Goal: Task Accomplishment & Management: Manage account settings

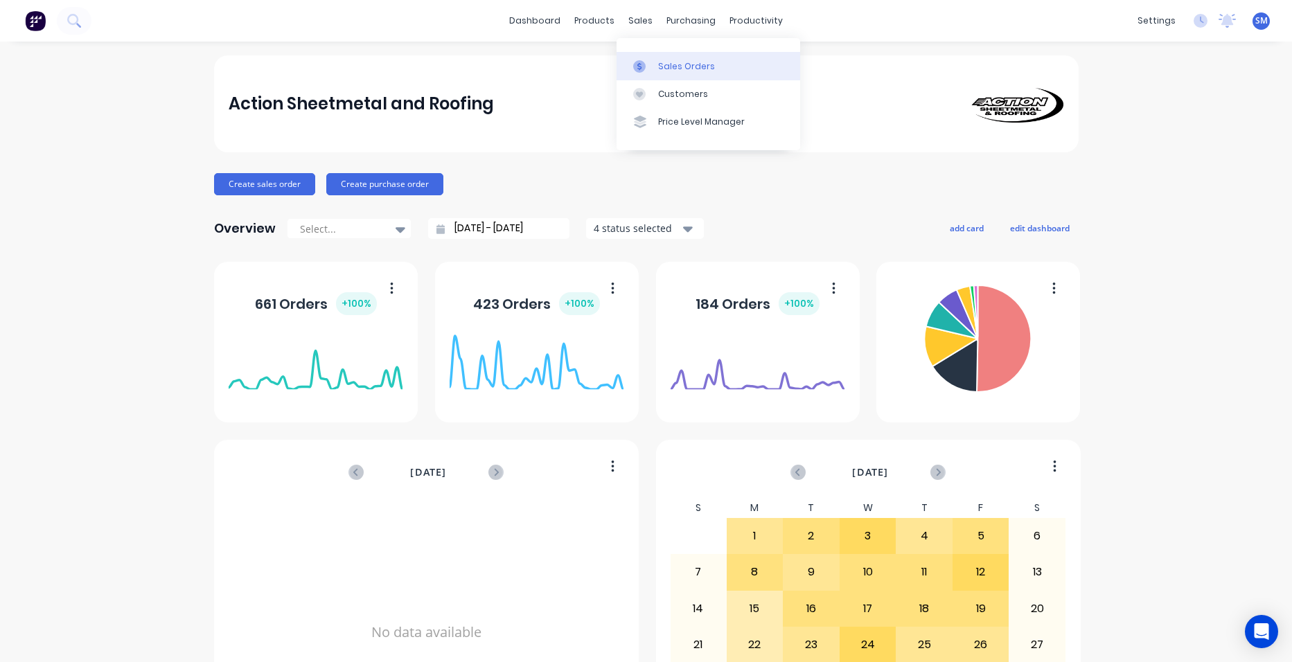
click at [686, 67] on div "Sales Orders" at bounding box center [686, 66] width 57 height 12
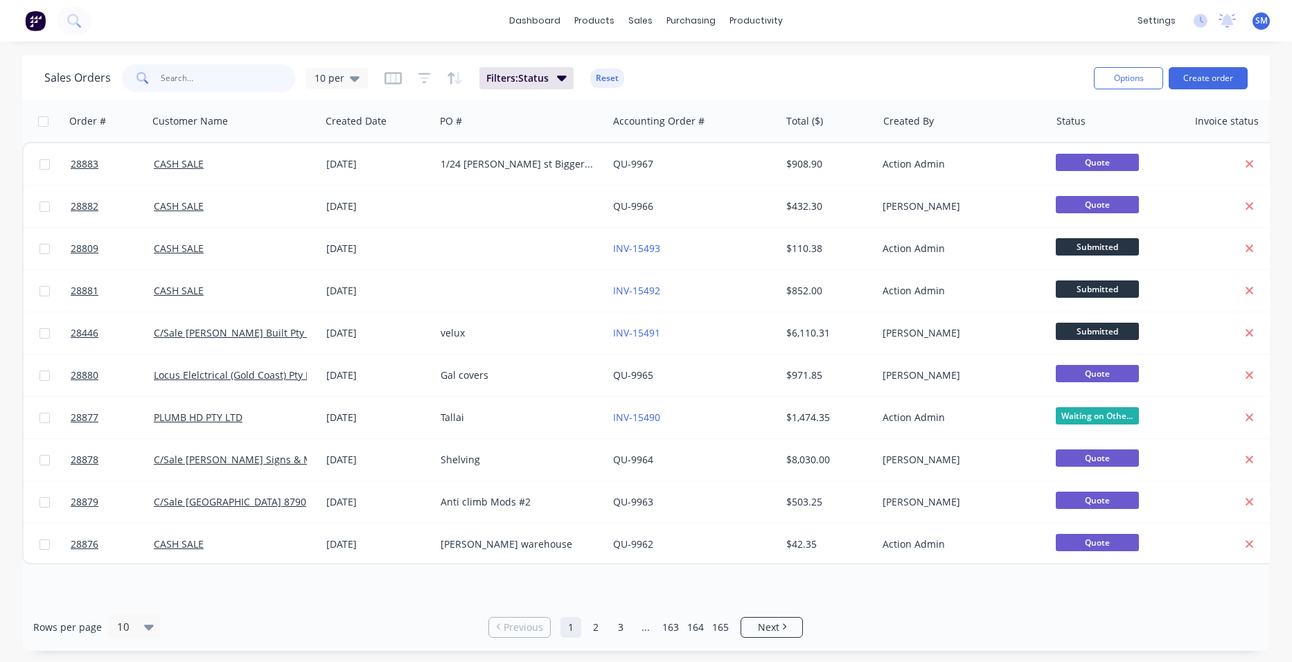
click at [224, 83] on input "text" at bounding box center [228, 78] width 135 height 28
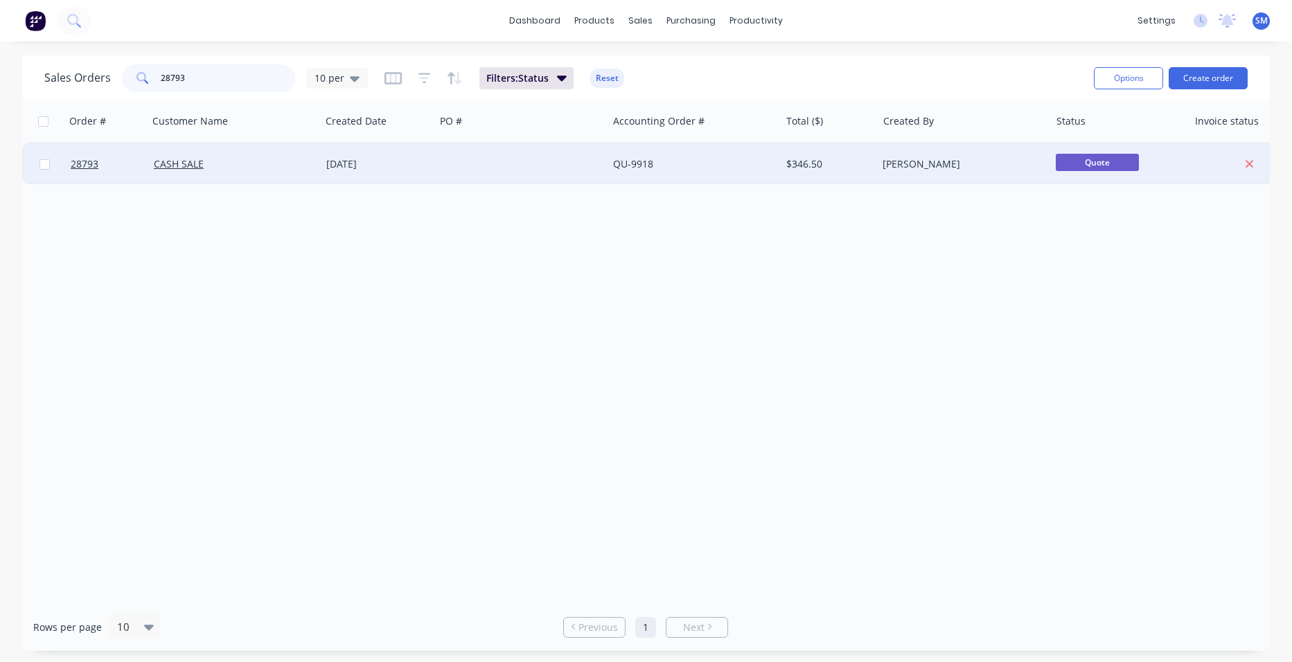
type input "28793"
click at [526, 163] on div at bounding box center [521, 164] width 172 height 42
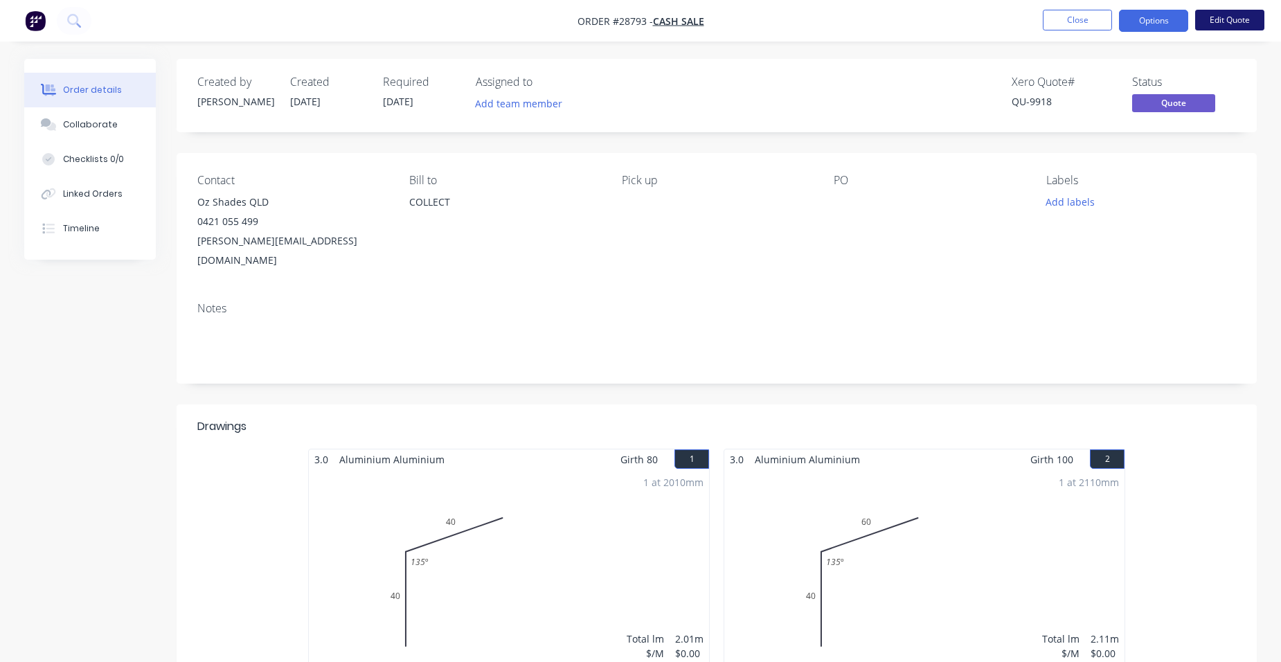
click at [1238, 28] on button "Edit Quote" at bounding box center [1229, 20] width 69 height 21
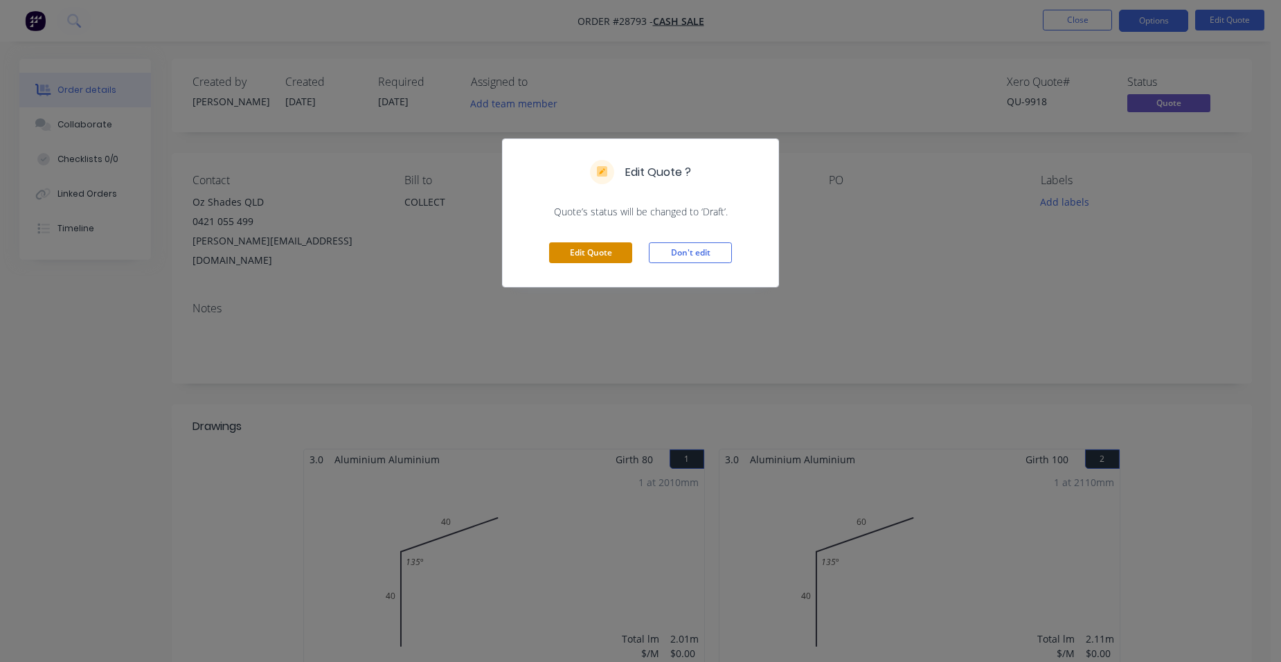
click at [590, 246] on button "Edit Quote" at bounding box center [590, 252] width 83 height 21
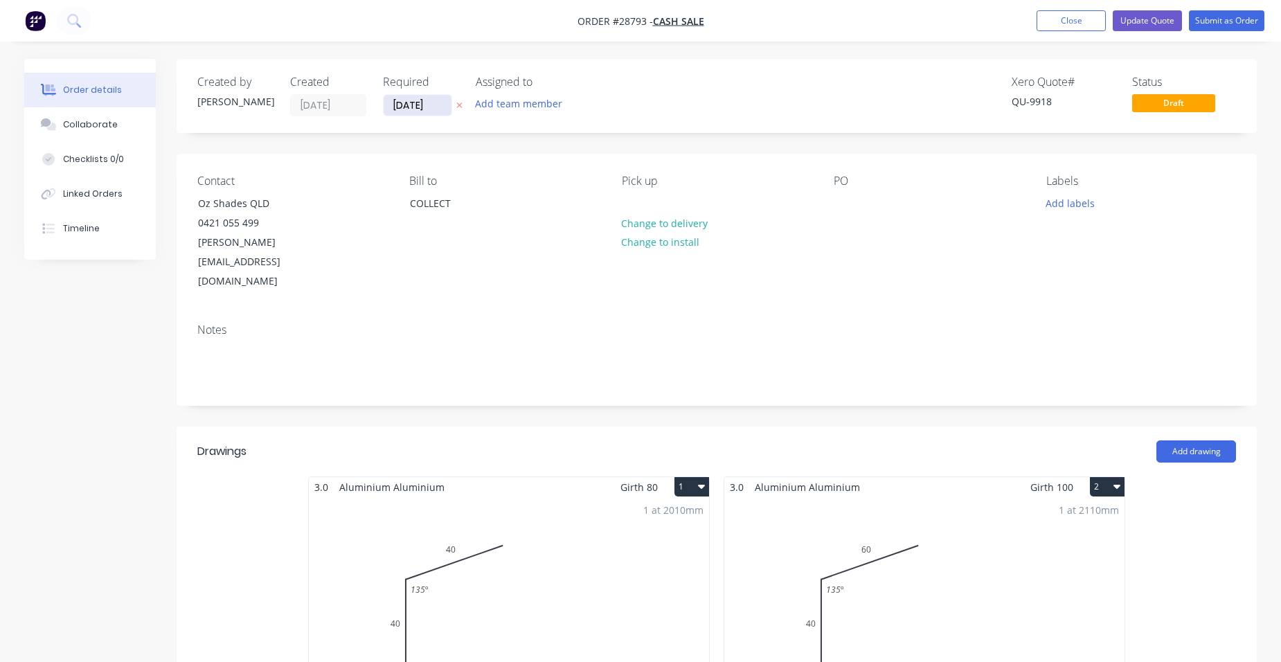
click at [424, 110] on input "[DATE]" at bounding box center [418, 105] width 68 height 21
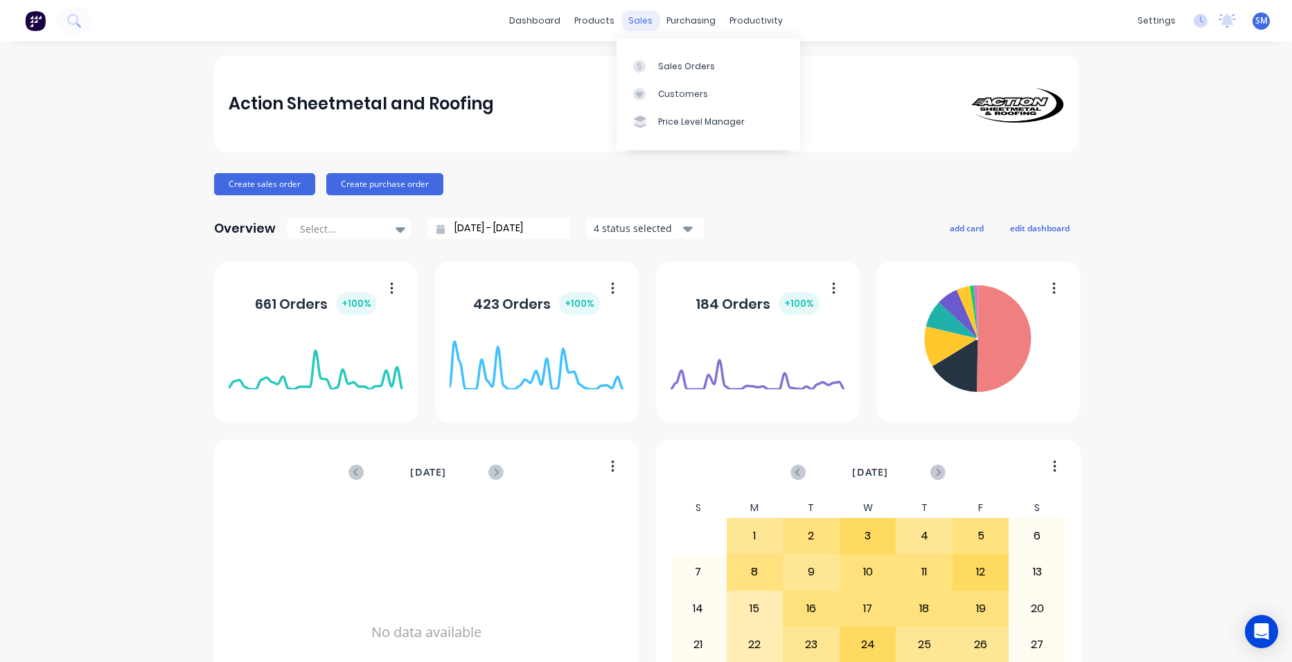
click at [638, 26] on div "sales" at bounding box center [640, 20] width 38 height 21
click at [660, 60] on div "Sales Orders" at bounding box center [686, 66] width 57 height 12
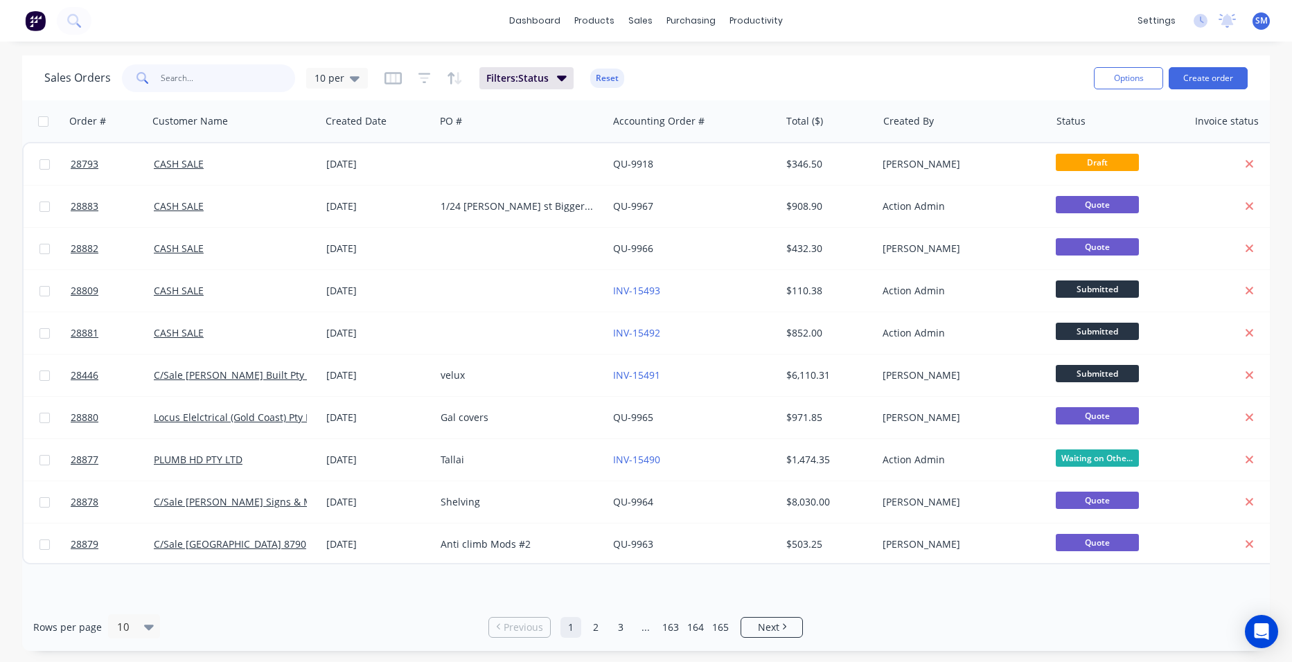
click at [251, 78] on input "text" at bounding box center [228, 78] width 135 height 28
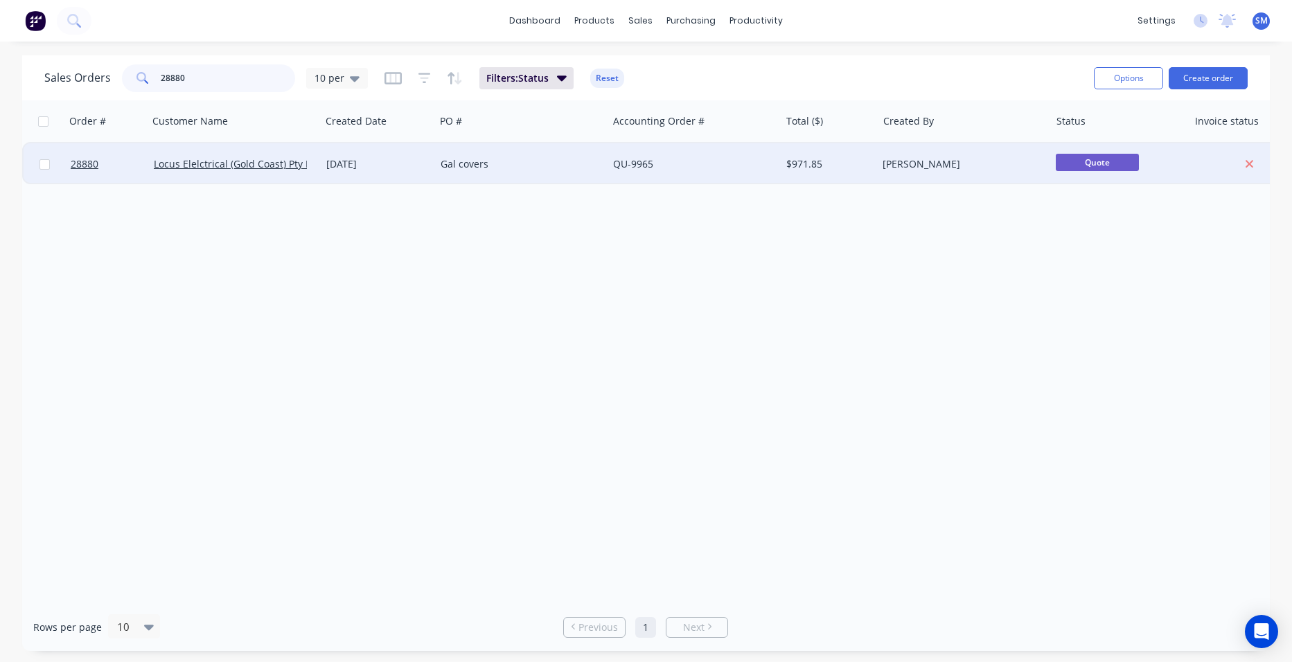
type input "28880"
click at [500, 159] on div "Gal covers" at bounding box center [517, 164] width 154 height 14
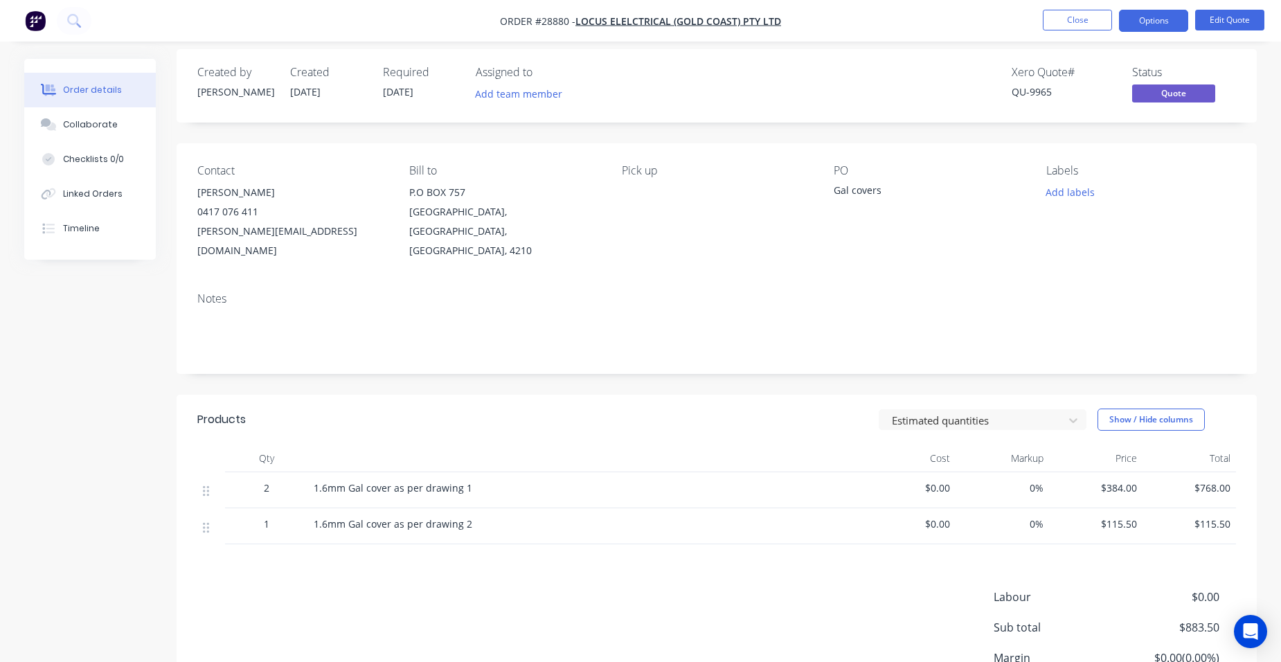
scroll to position [119, 0]
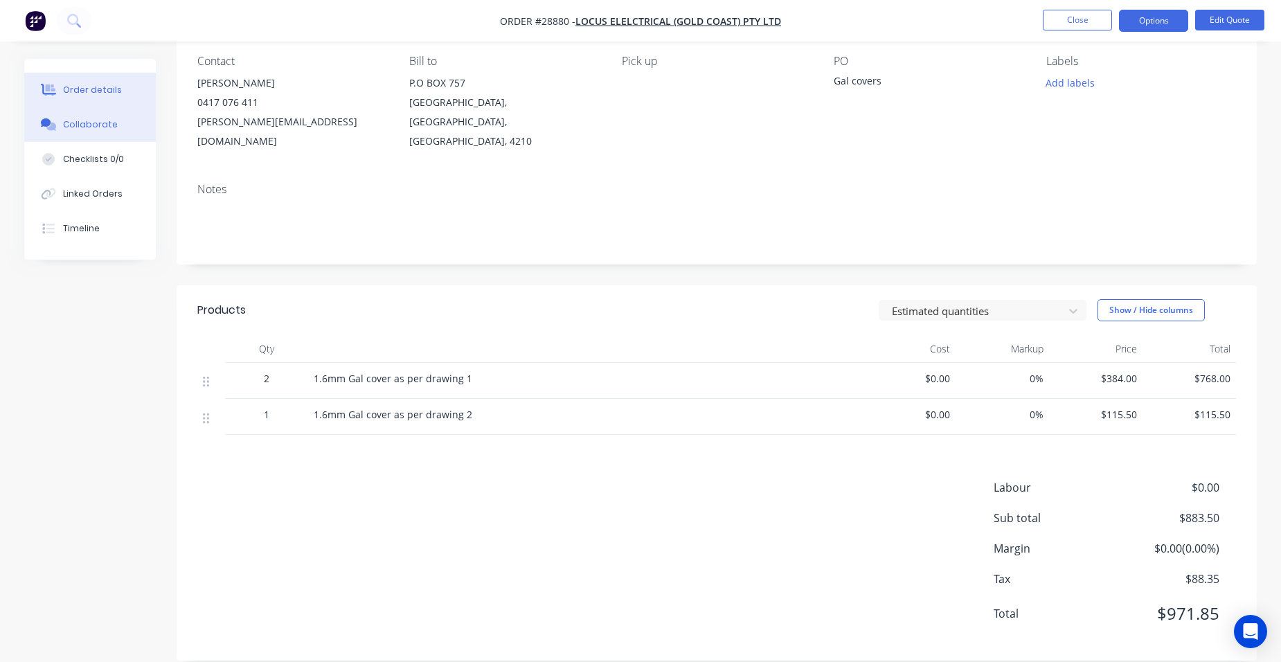
click at [108, 130] on div "Collaborate" at bounding box center [90, 124] width 55 height 12
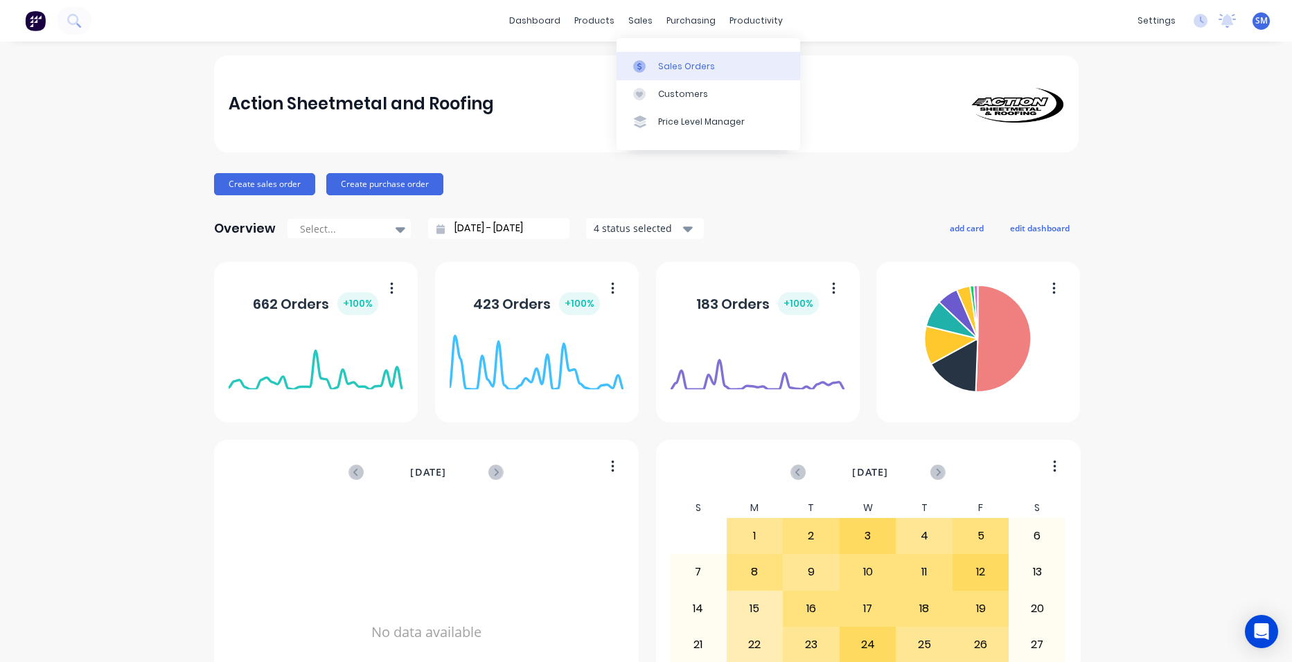
click at [666, 60] on div "Sales Orders" at bounding box center [686, 66] width 57 height 12
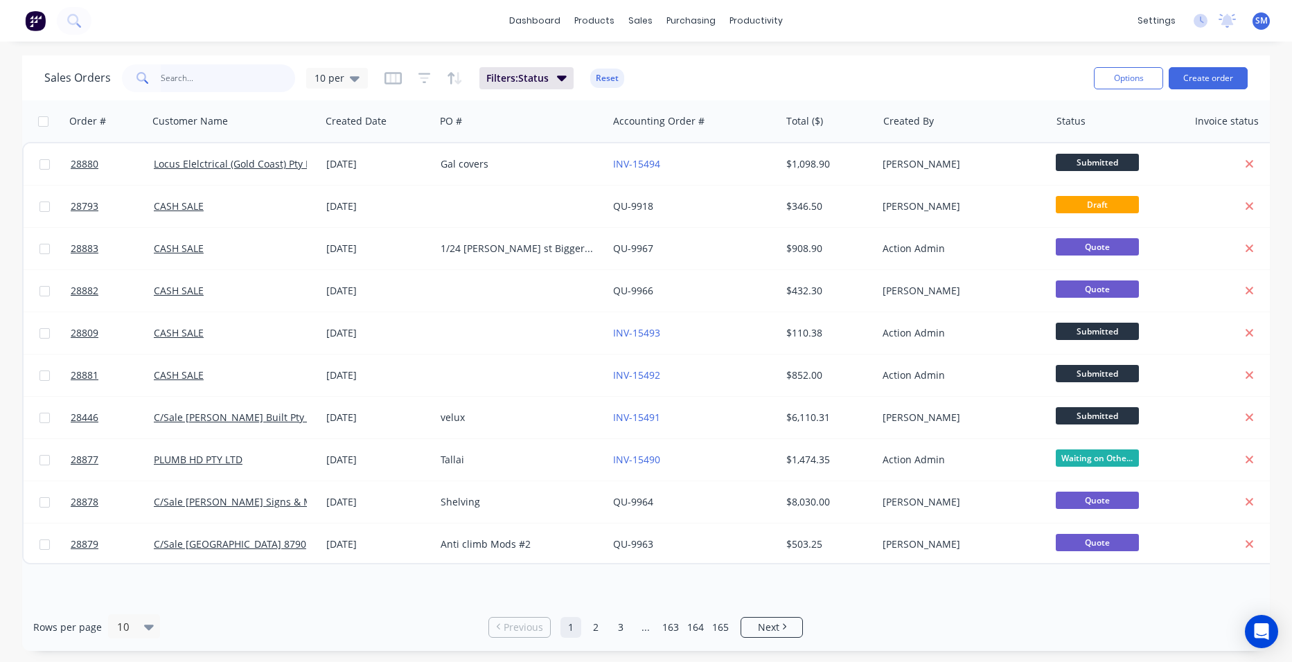
click at [205, 75] on input "text" at bounding box center [228, 78] width 135 height 28
type input "0"
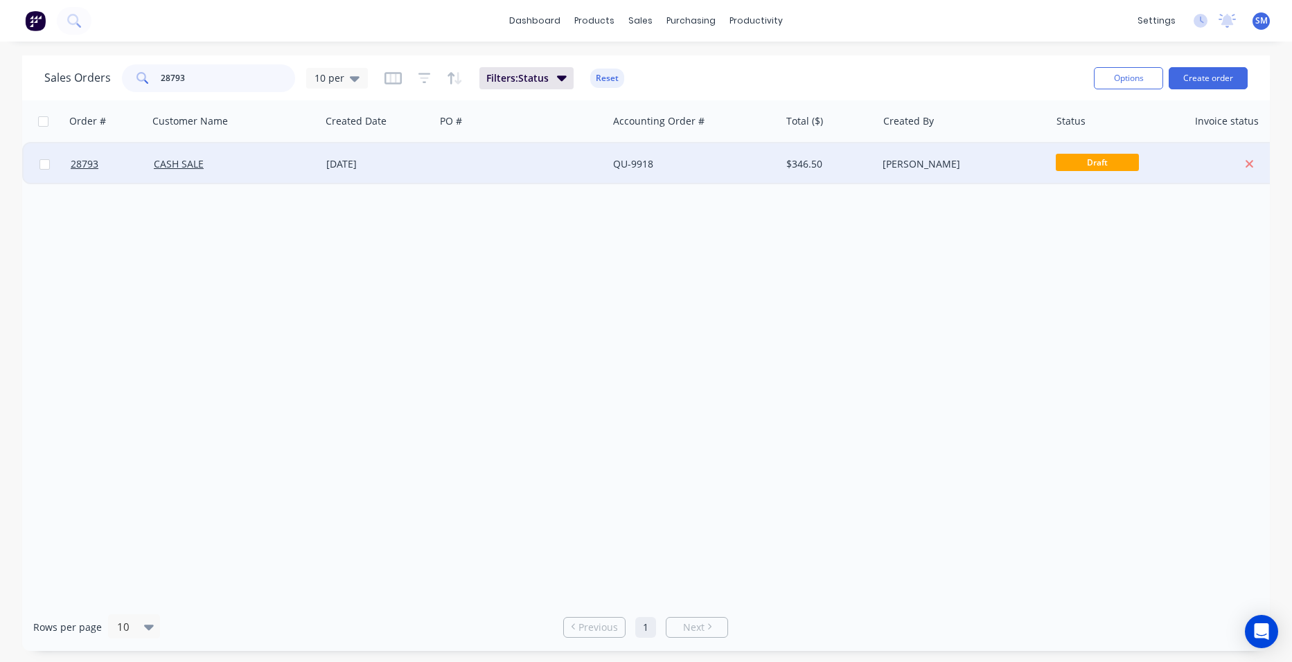
type input "28793"
click at [486, 168] on div at bounding box center [521, 164] width 172 height 42
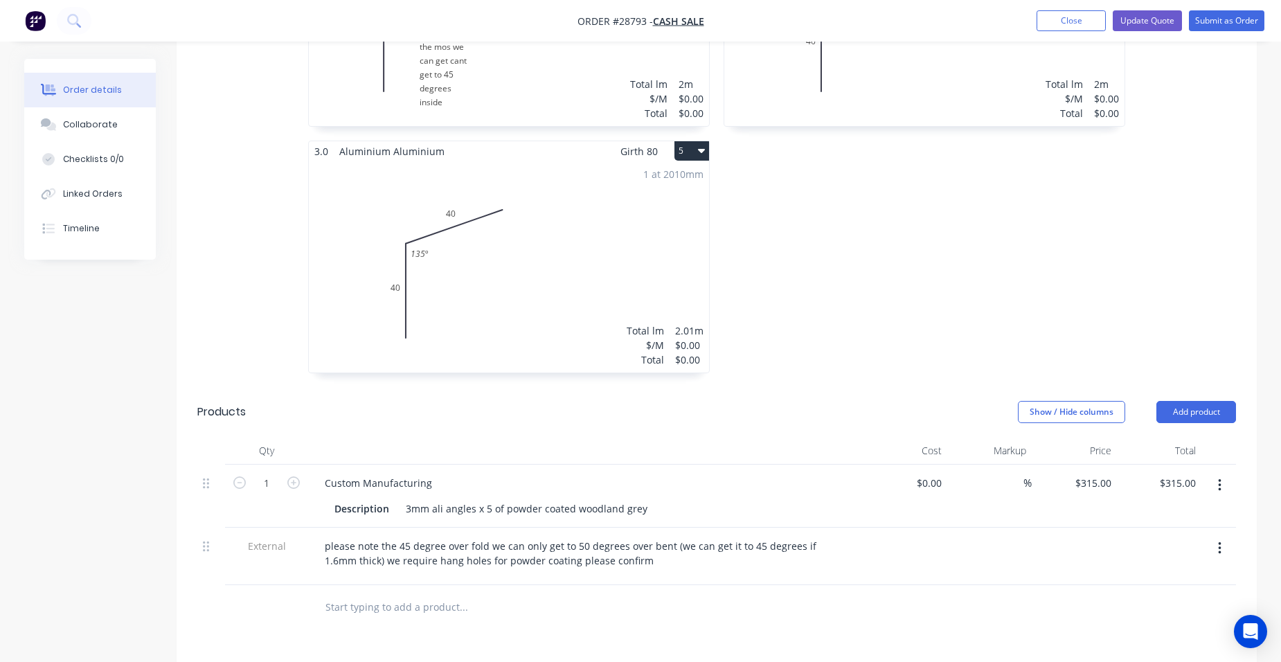
scroll to position [900, 0]
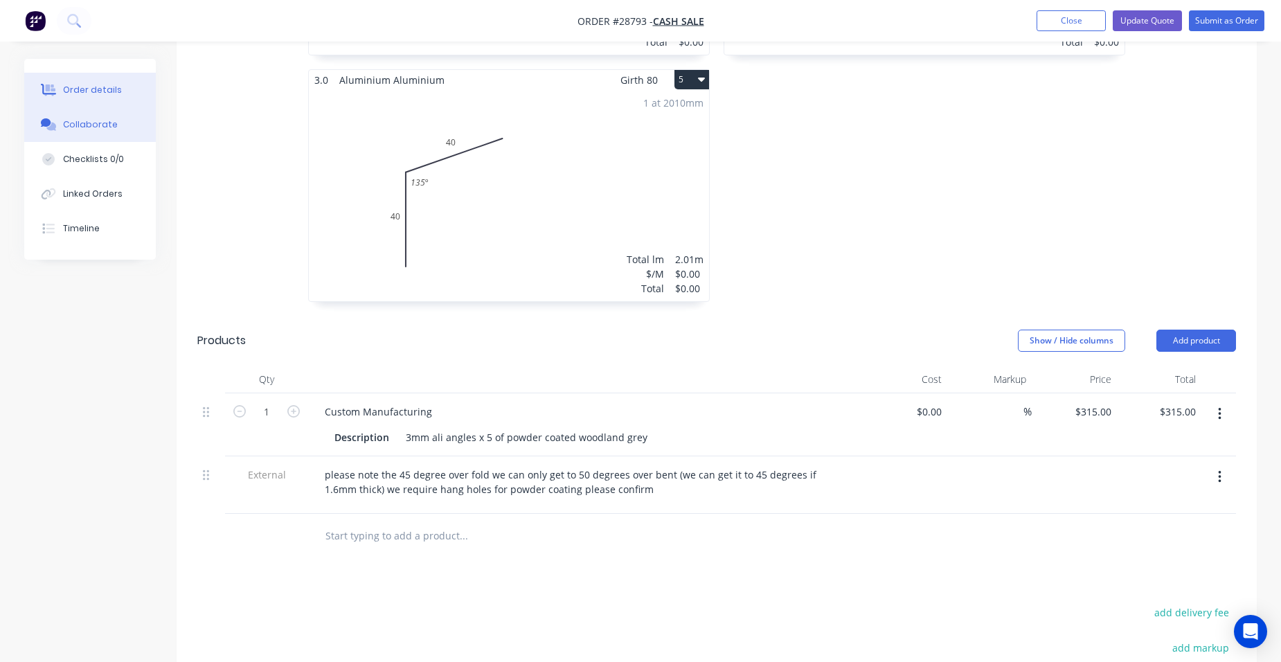
click at [89, 132] on button "Collaborate" at bounding box center [90, 124] width 132 height 35
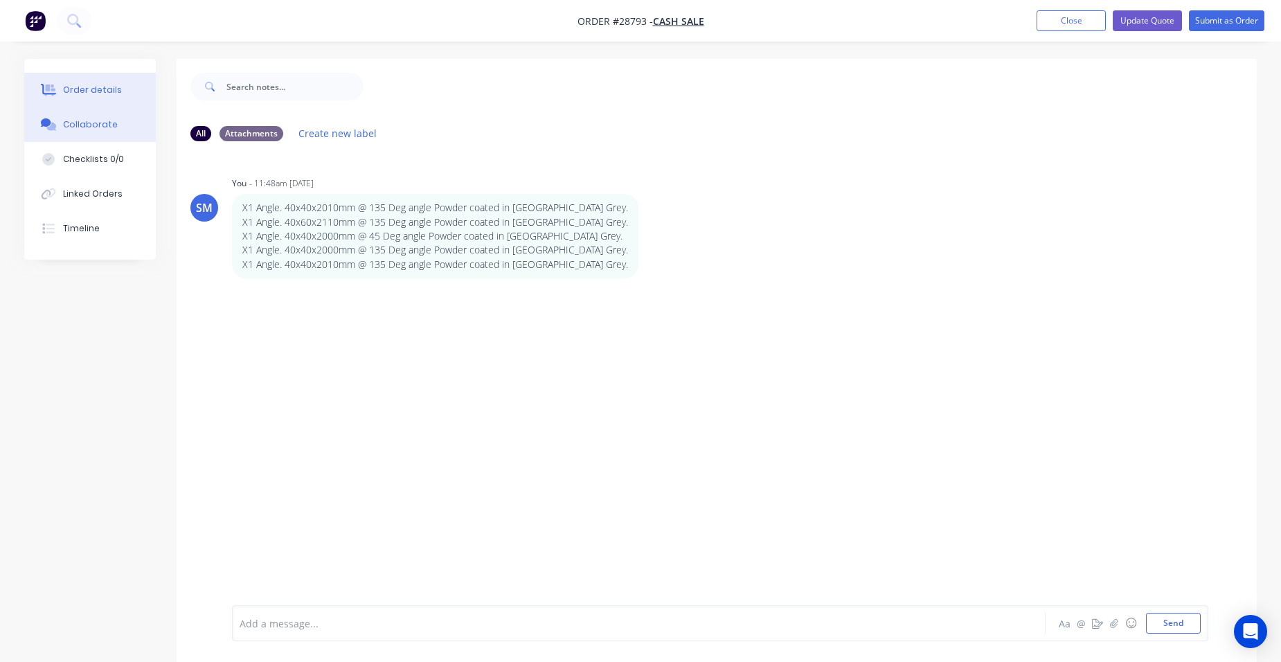
click at [125, 87] on button "Order details" at bounding box center [90, 90] width 132 height 35
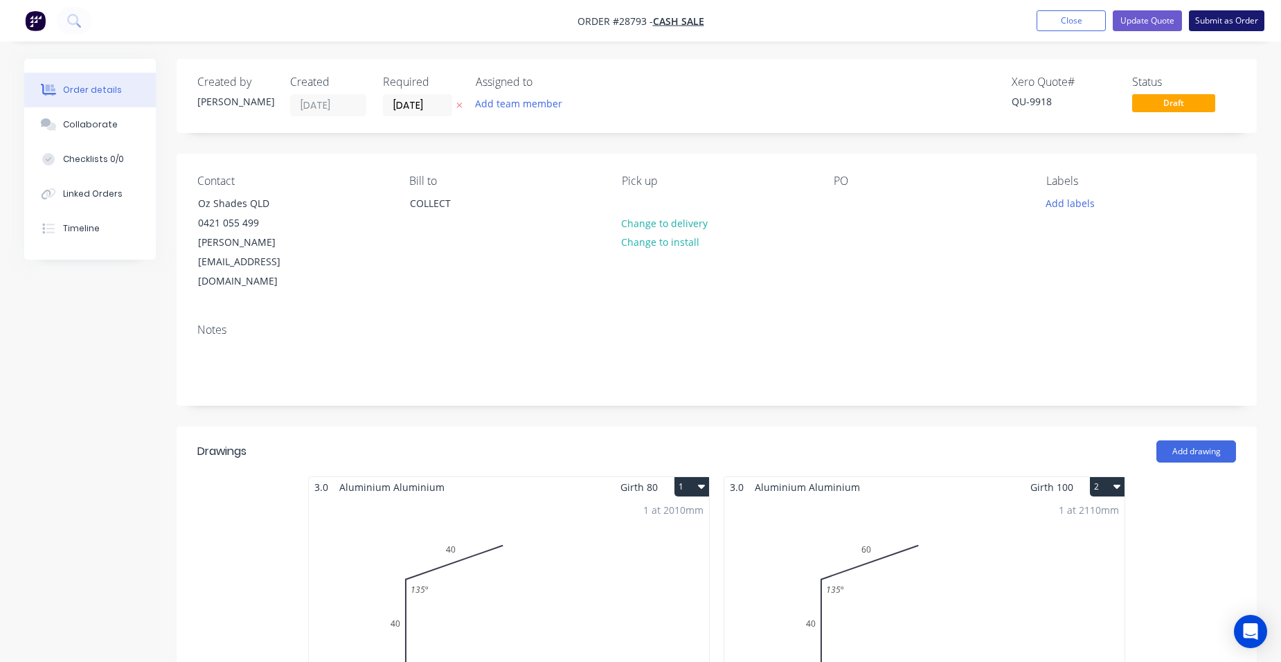
click at [1211, 19] on button "Submit as Order" at bounding box center [1226, 20] width 75 height 21
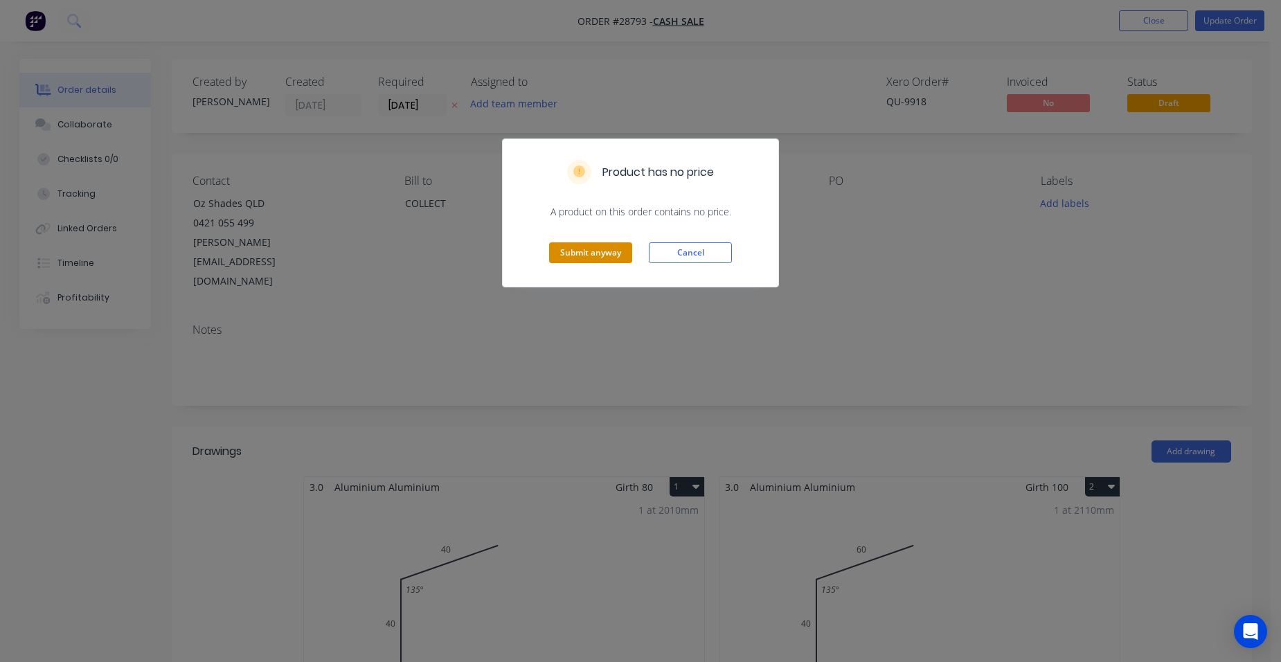
click at [612, 258] on button "Submit anyway" at bounding box center [590, 252] width 83 height 21
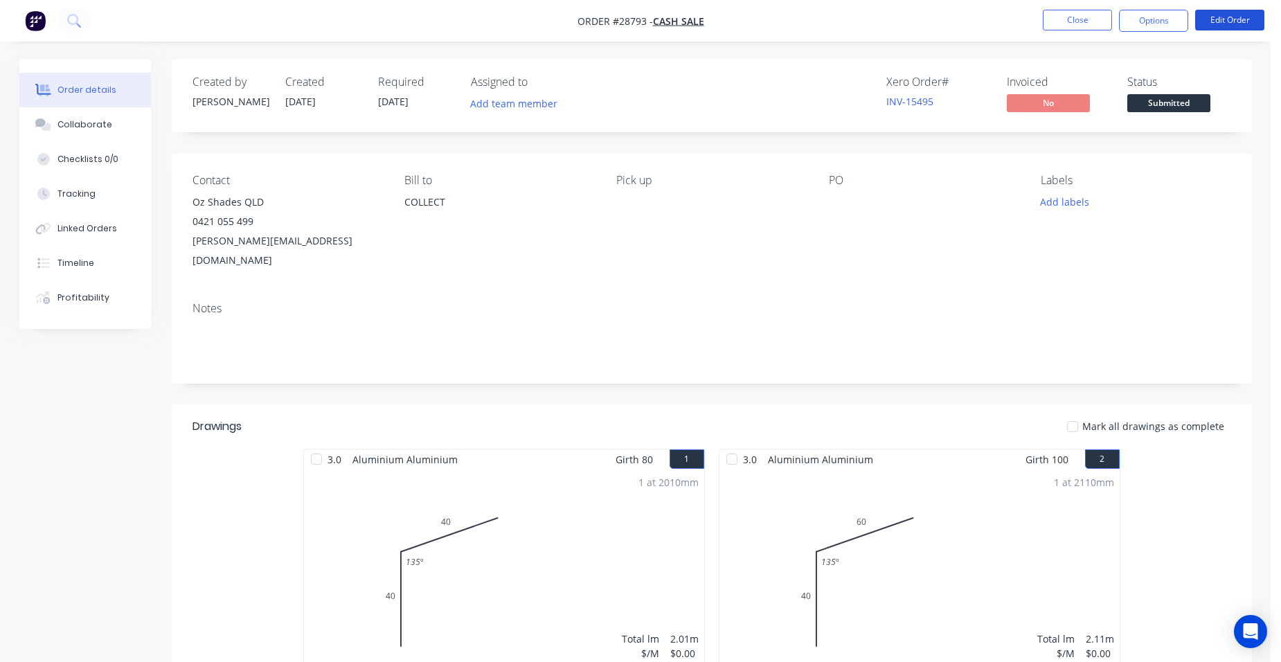
click at [1229, 24] on button "Edit Order" at bounding box center [1229, 20] width 69 height 21
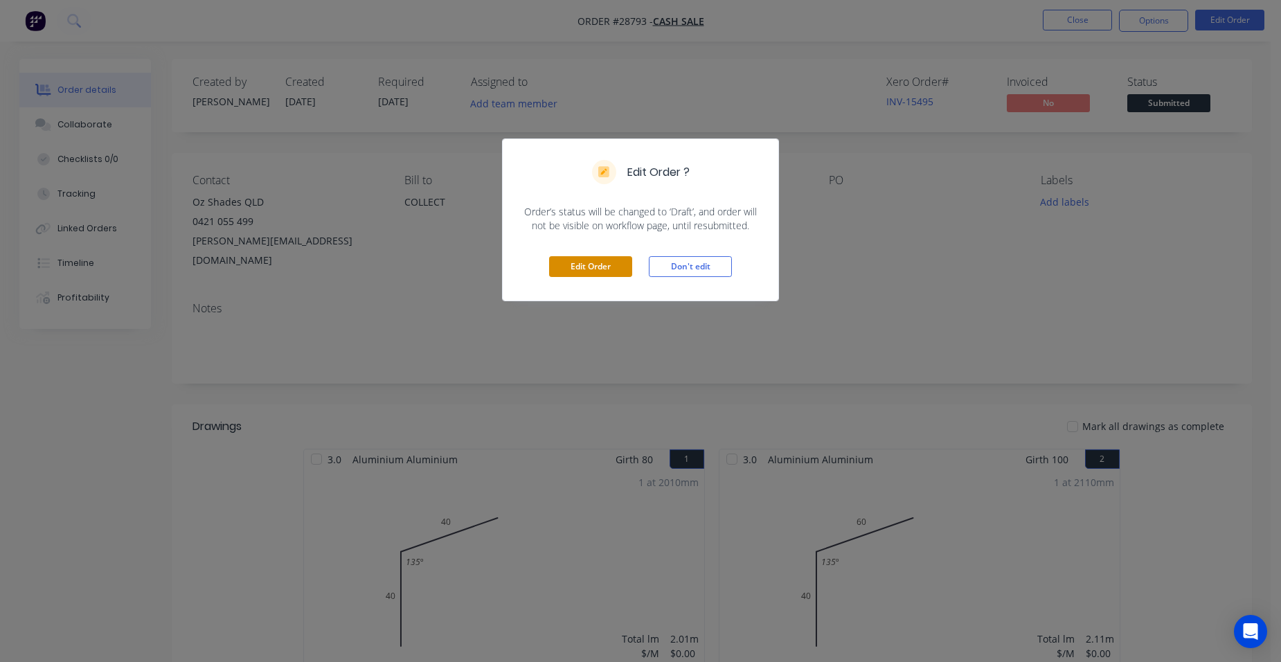
click at [600, 261] on button "Edit Order" at bounding box center [590, 266] width 83 height 21
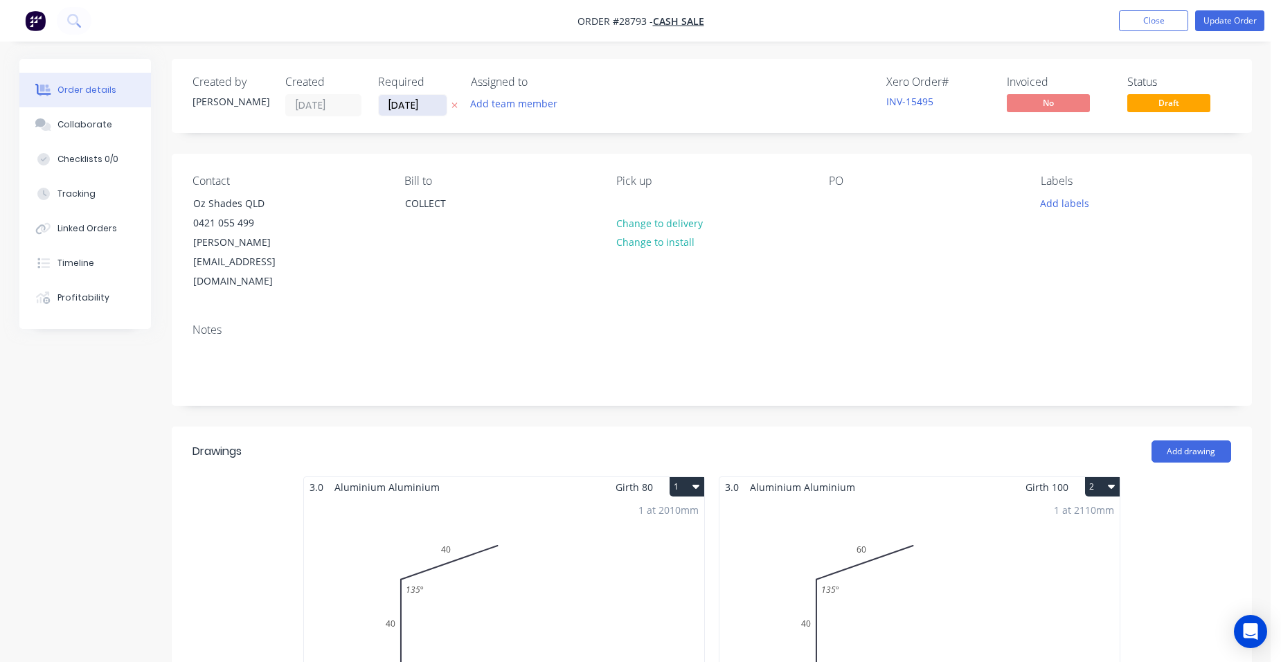
click at [393, 97] on input "[DATE]" at bounding box center [413, 105] width 68 height 21
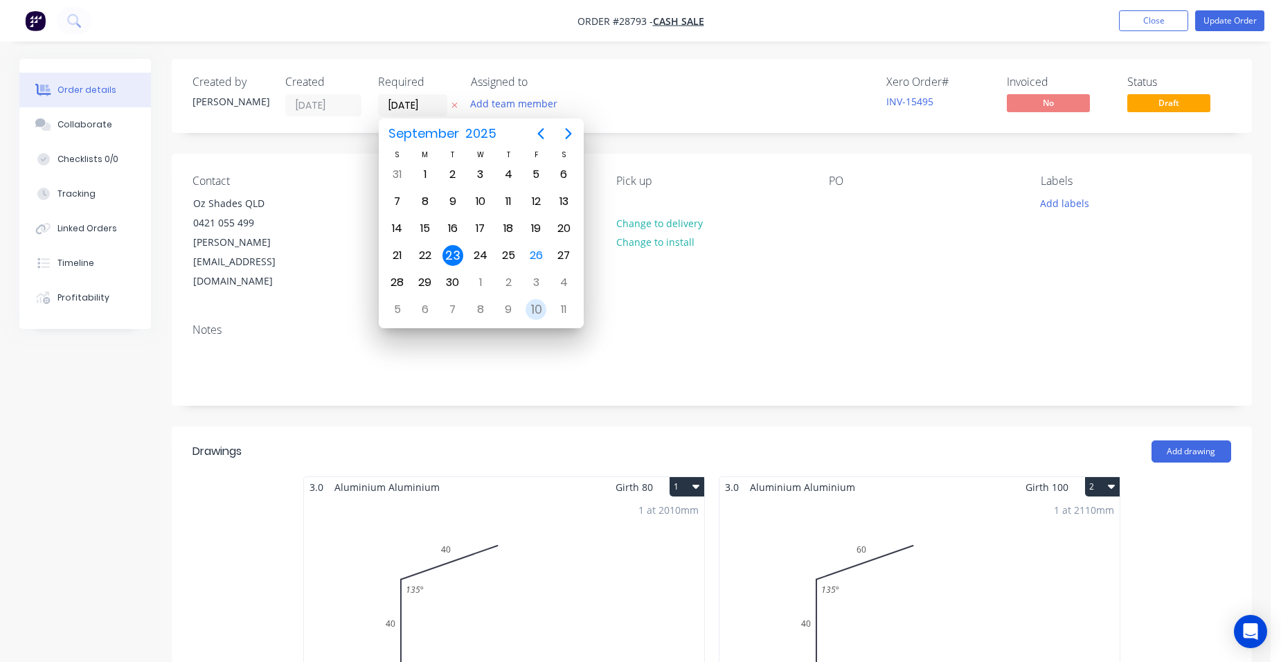
click at [528, 317] on div "10" at bounding box center [536, 309] width 28 height 26
type input "[DATE]"
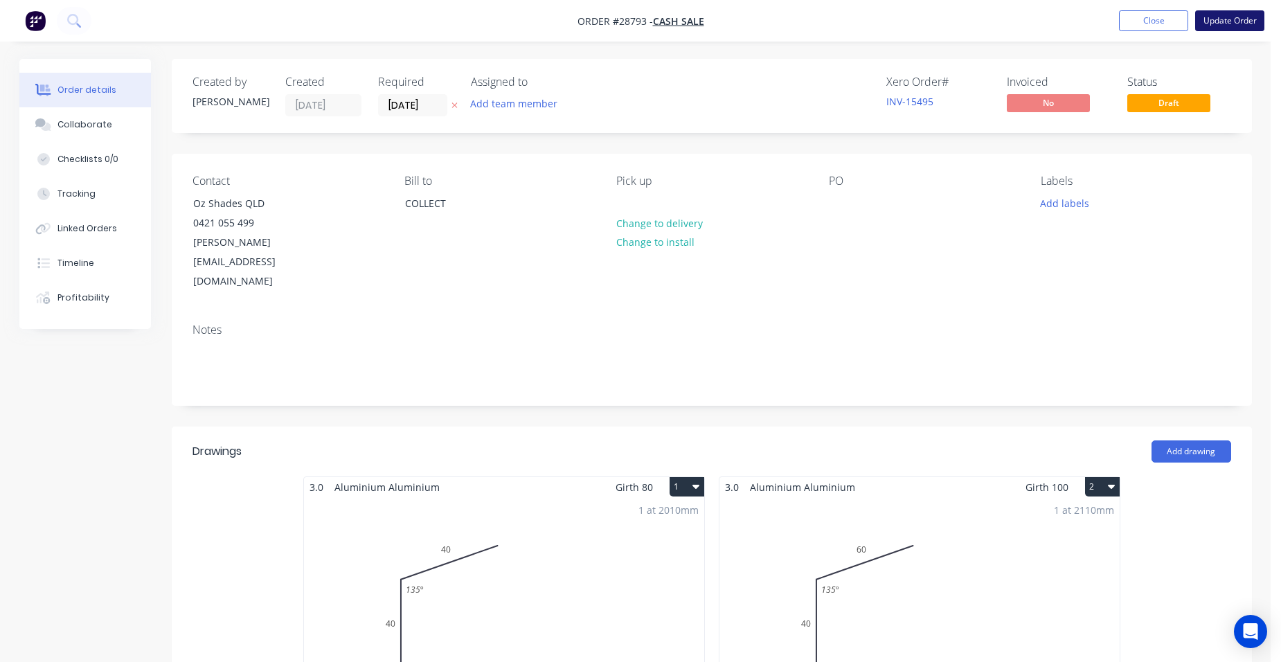
click at [1204, 23] on button "Update Order" at bounding box center [1229, 20] width 69 height 21
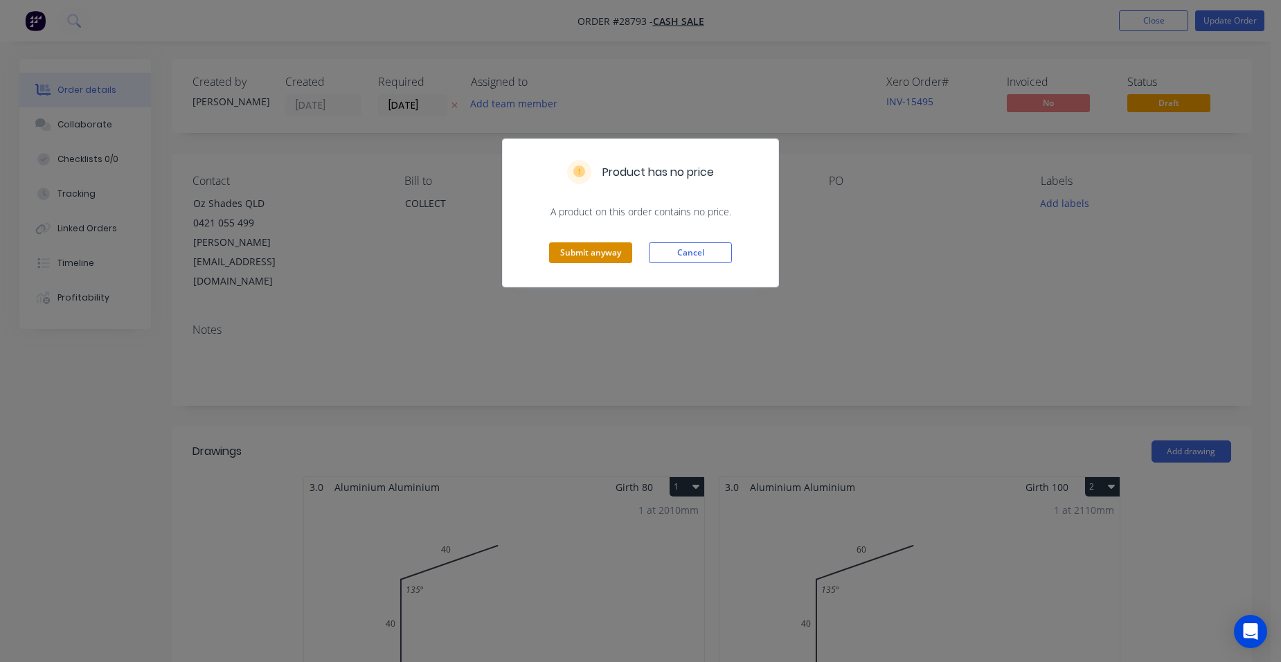
click at [572, 256] on button "Submit anyway" at bounding box center [590, 252] width 83 height 21
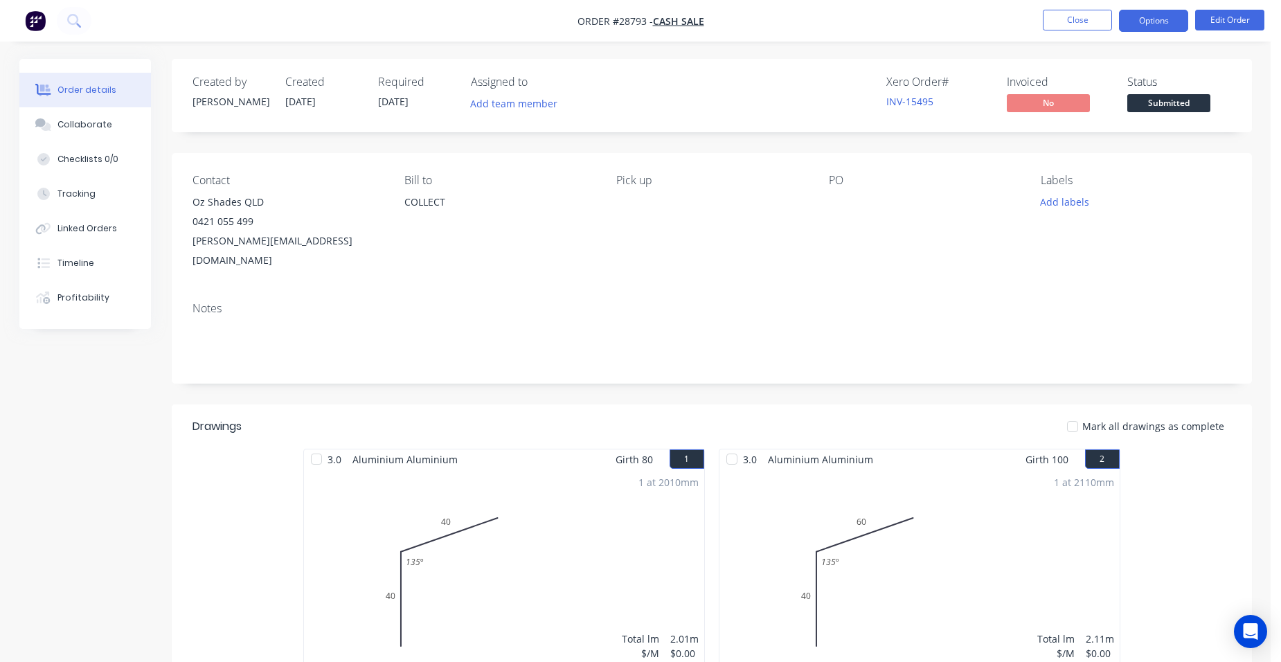
click at [1131, 18] on button "Options" at bounding box center [1153, 21] width 69 height 22
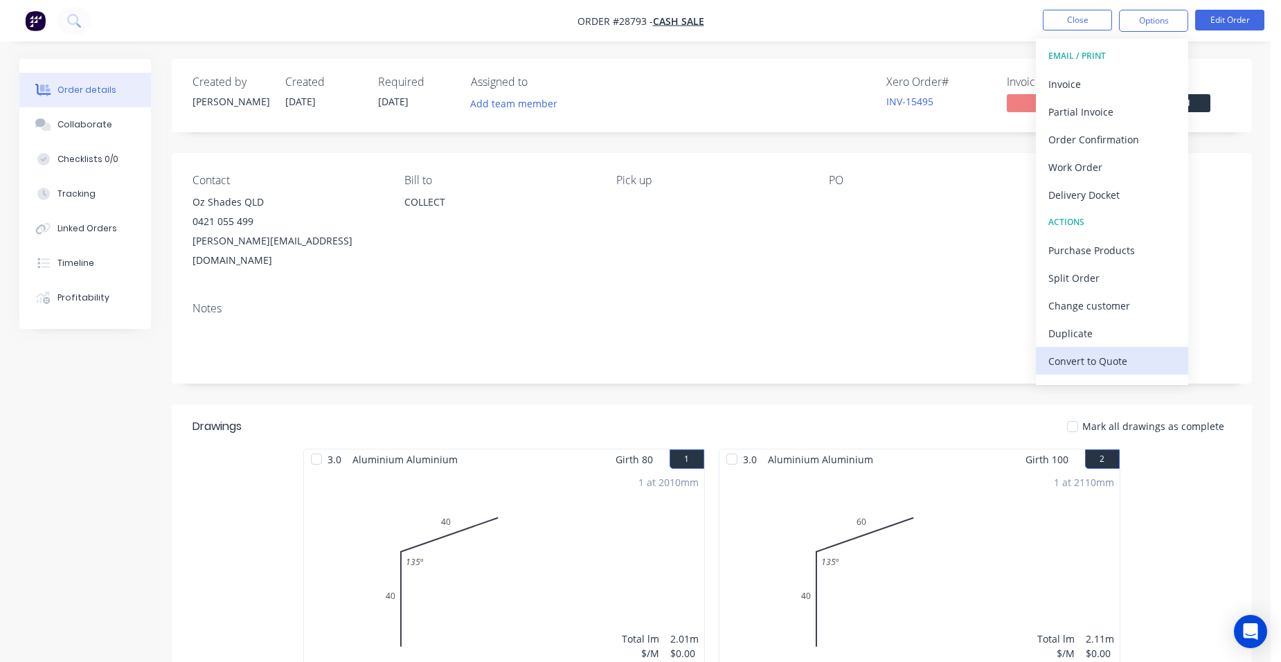
click at [1112, 363] on div "Convert to Quote" at bounding box center [1112, 361] width 127 height 20
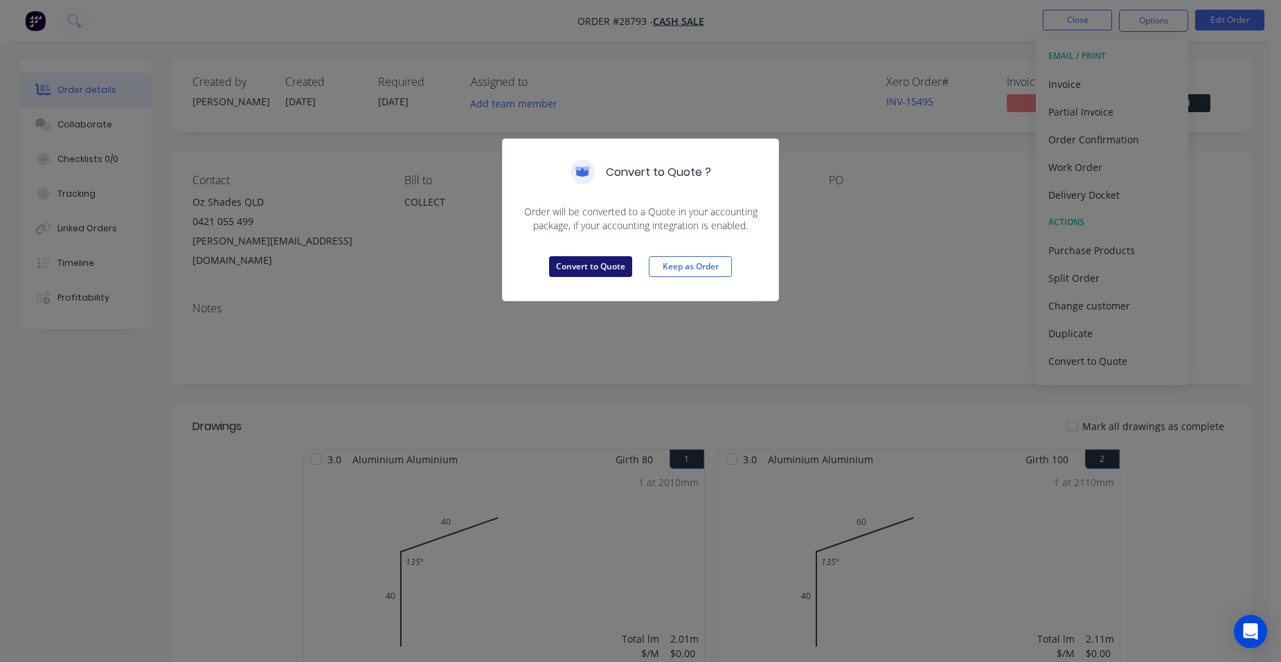
click at [591, 261] on button "Convert to Quote" at bounding box center [590, 266] width 83 height 21
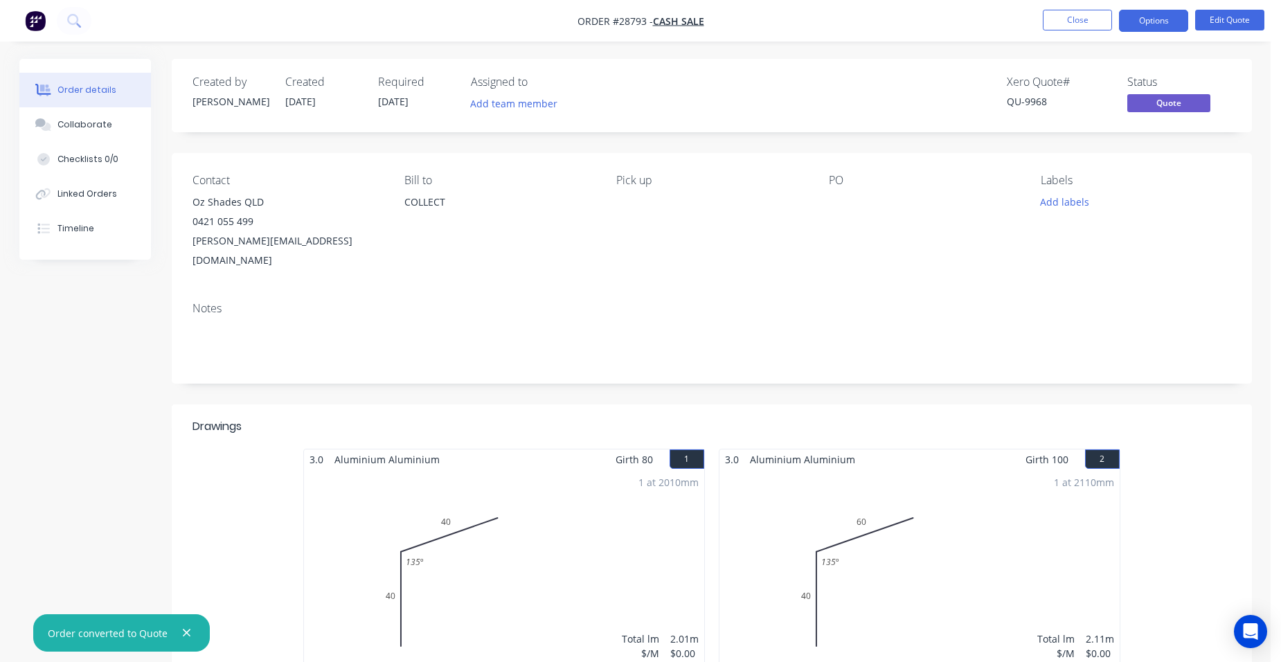
click at [1157, 18] on button "Options" at bounding box center [1153, 21] width 69 height 22
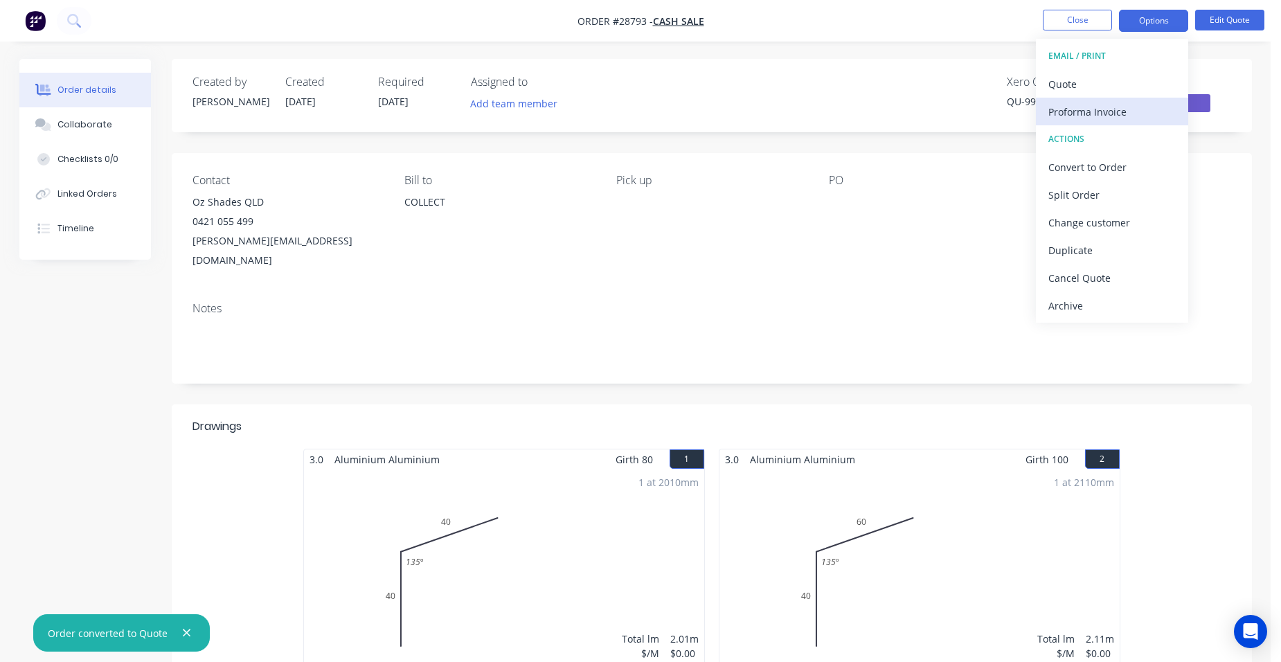
click at [1089, 121] on div "Proforma Invoice" at bounding box center [1112, 112] width 127 height 20
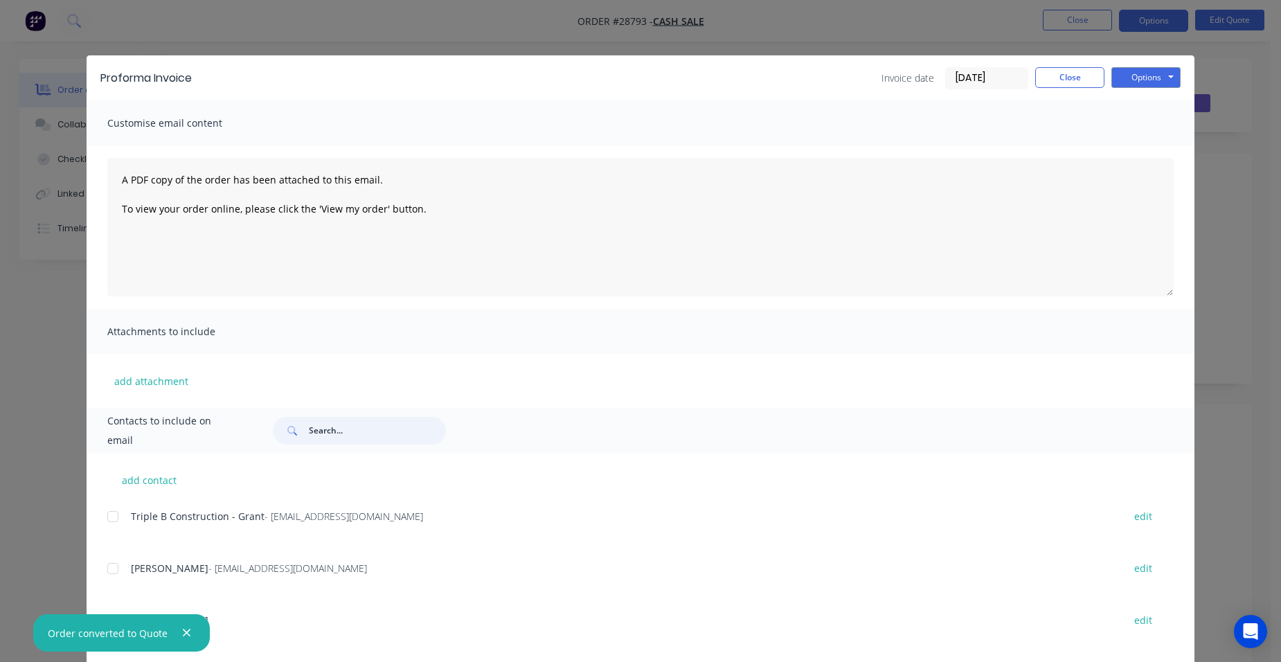
drag, startPoint x: 328, startPoint y: 440, endPoint x: 349, endPoint y: 438, distance: 21.6
click at [329, 440] on input "text" at bounding box center [377, 431] width 137 height 28
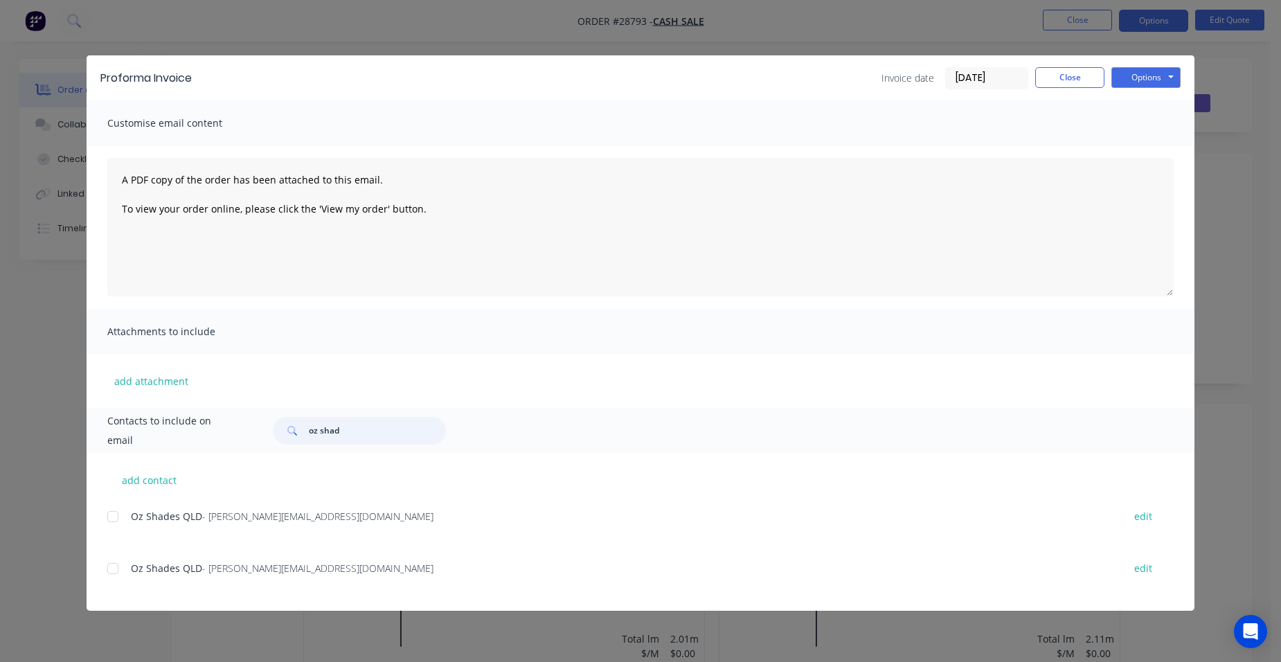
type input "oz shad"
click at [127, 515] on div "Oz Shades QLD - [PERSON_NAME][EMAIL_ADDRESS][DOMAIN_NAME] edit" at bounding box center [650, 516] width 1087 height 19
click at [116, 516] on div at bounding box center [113, 517] width 28 height 28
click at [1163, 75] on button "Options" at bounding box center [1146, 77] width 69 height 21
click at [1163, 156] on button "Email" at bounding box center [1156, 147] width 89 height 23
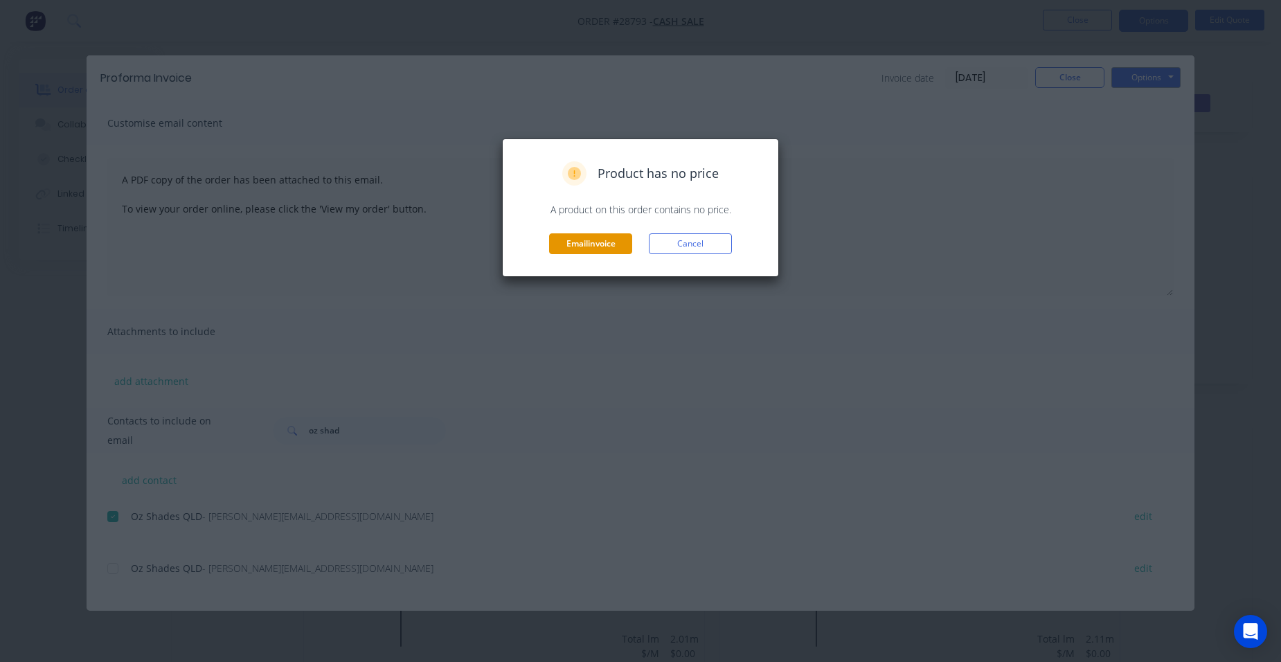
click at [573, 248] on button "Email invoice" at bounding box center [590, 243] width 83 height 21
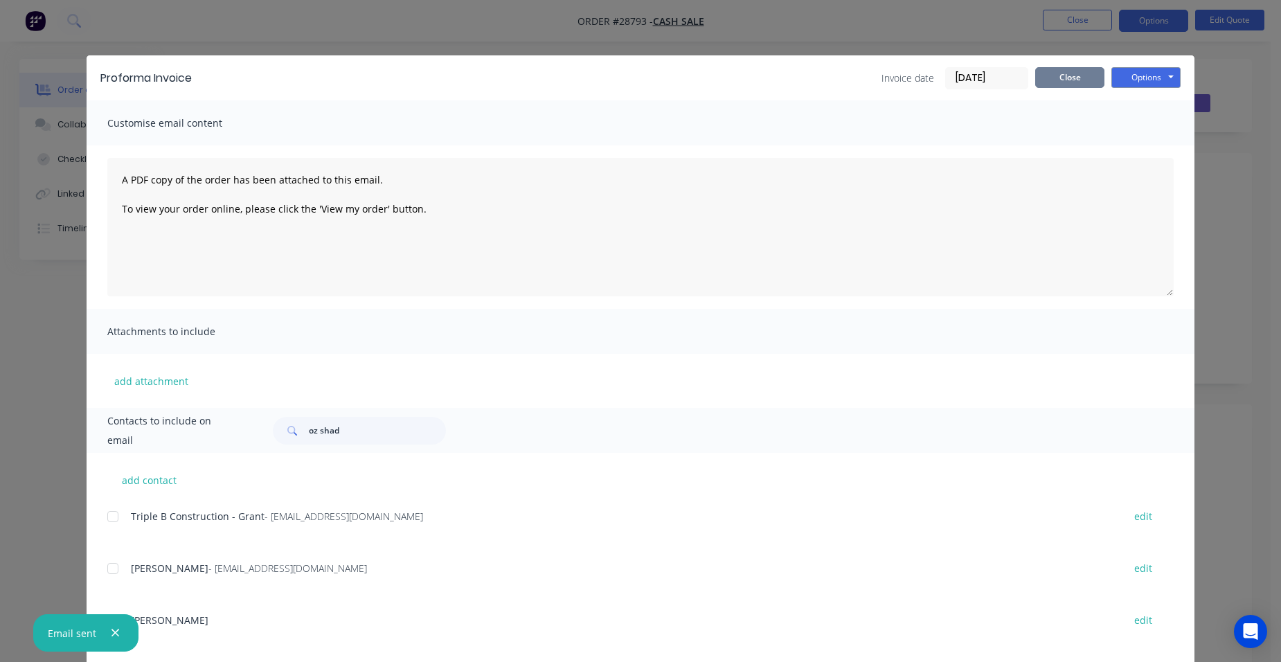
click at [1056, 75] on button "Close" at bounding box center [1069, 77] width 69 height 21
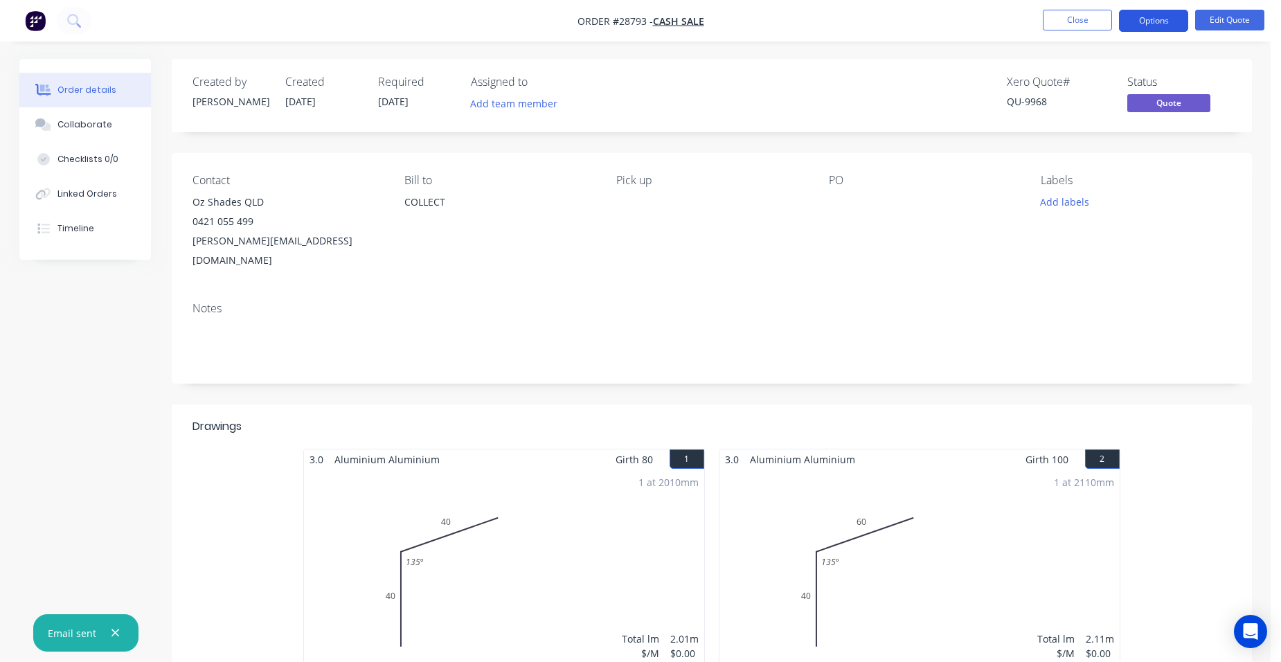
click at [1146, 22] on button "Options" at bounding box center [1153, 21] width 69 height 22
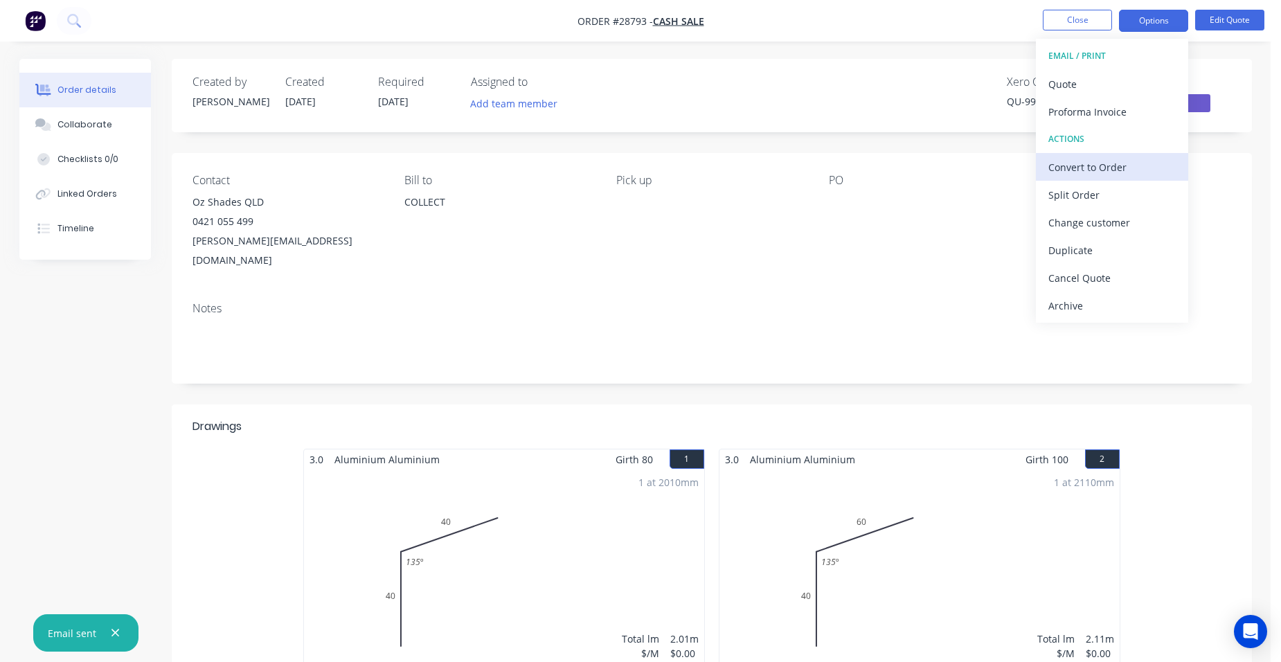
click at [1066, 169] on div "Convert to Order" at bounding box center [1112, 167] width 127 height 20
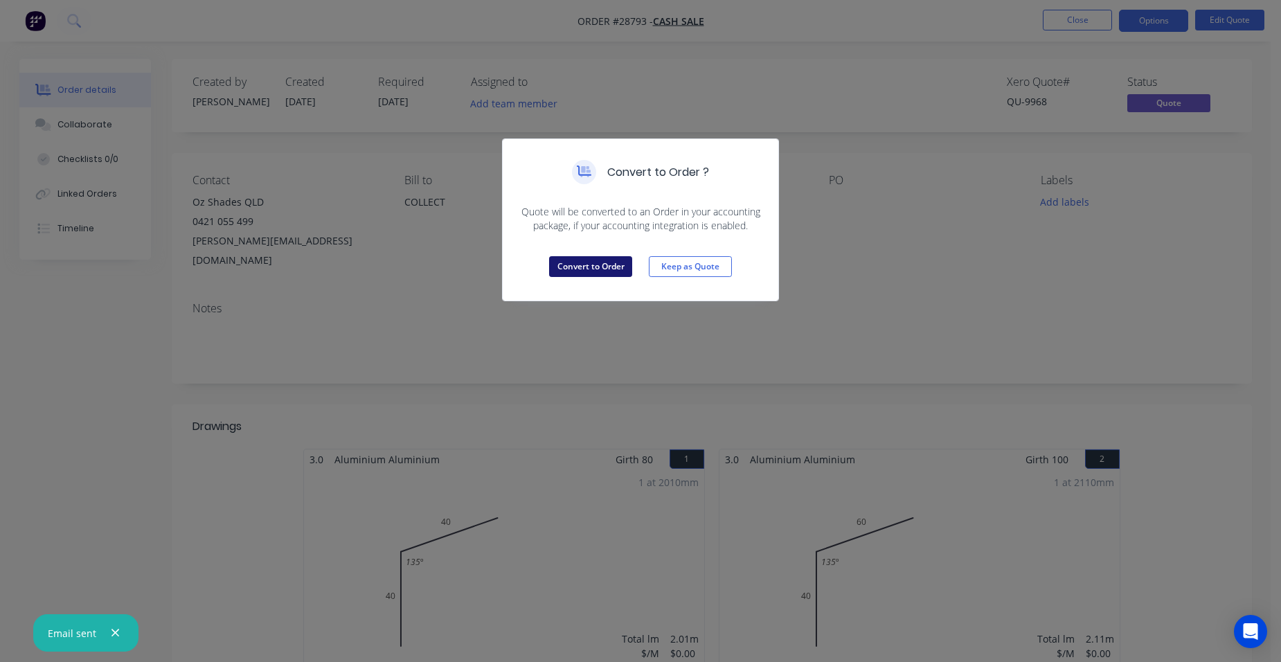
click at [623, 258] on button "Convert to Order" at bounding box center [590, 266] width 83 height 21
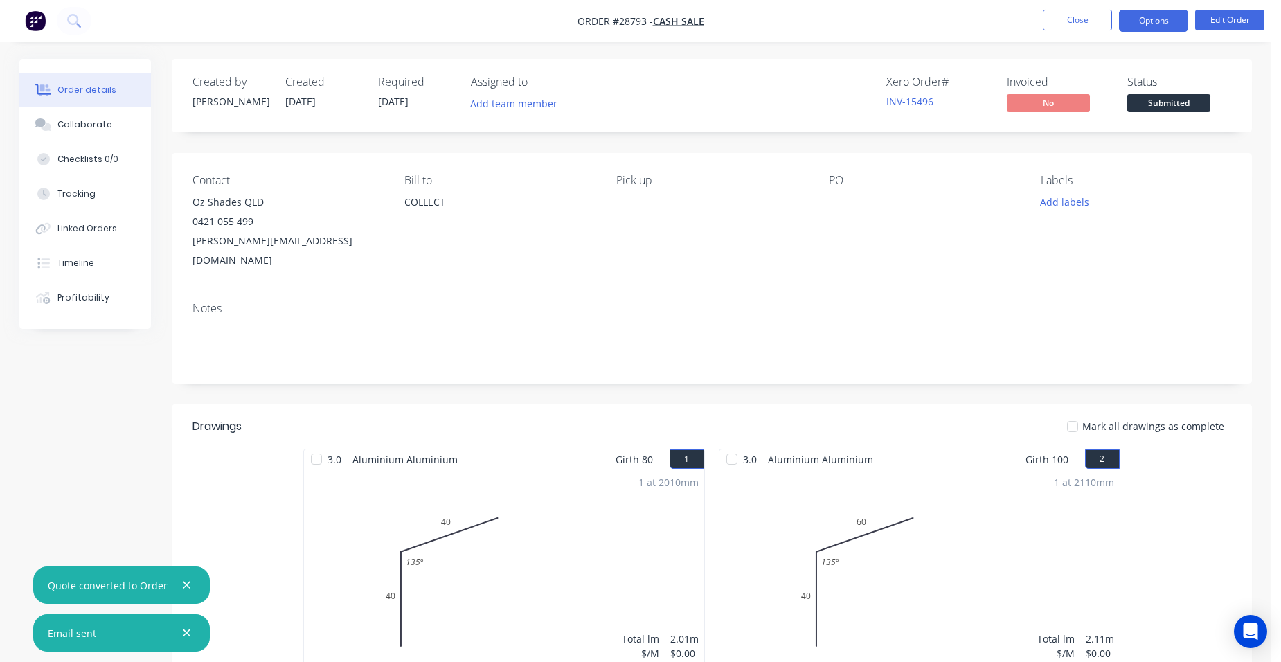
click at [1149, 12] on button "Options" at bounding box center [1153, 21] width 69 height 22
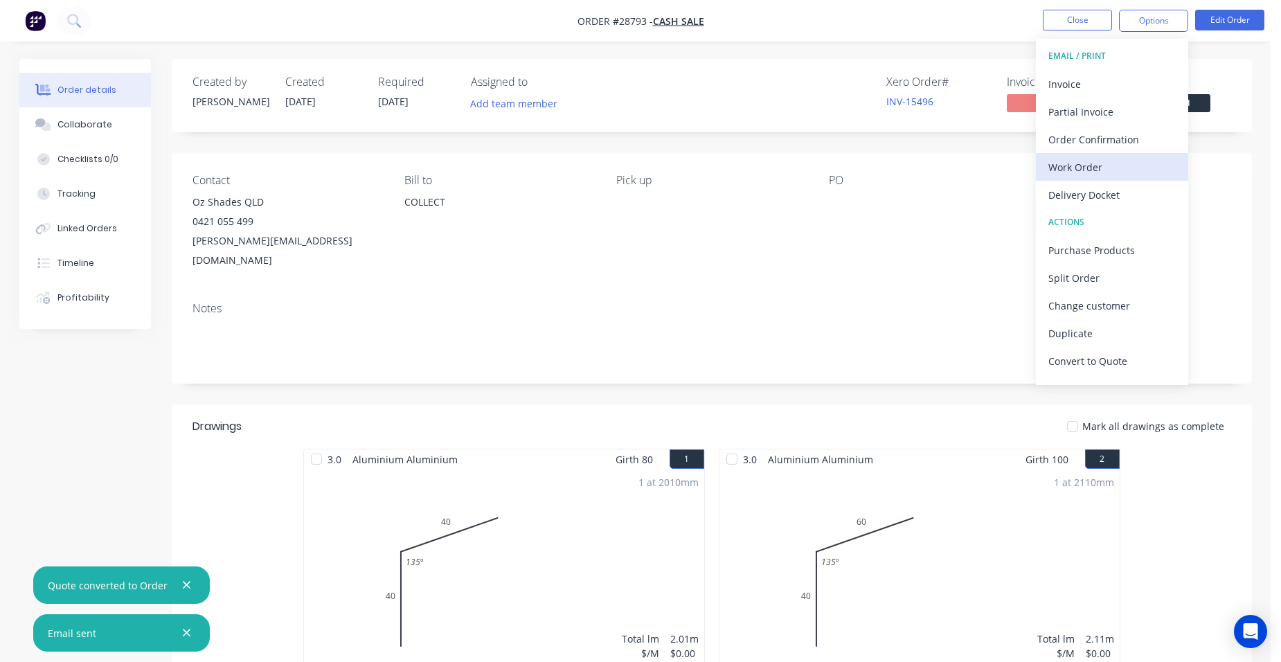
click at [1080, 161] on div "Work Order" at bounding box center [1112, 167] width 127 height 20
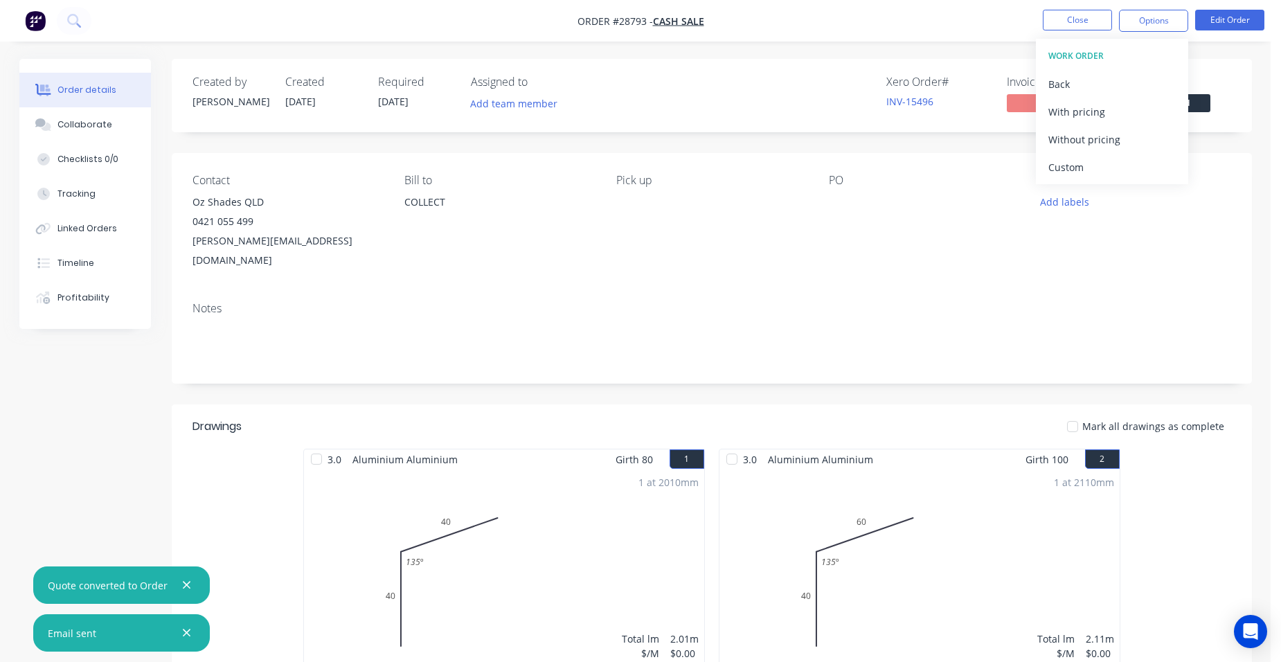
click at [1080, 137] on div "Without pricing" at bounding box center [1112, 140] width 127 height 20
